Goal: Task Accomplishment & Management: Complete application form

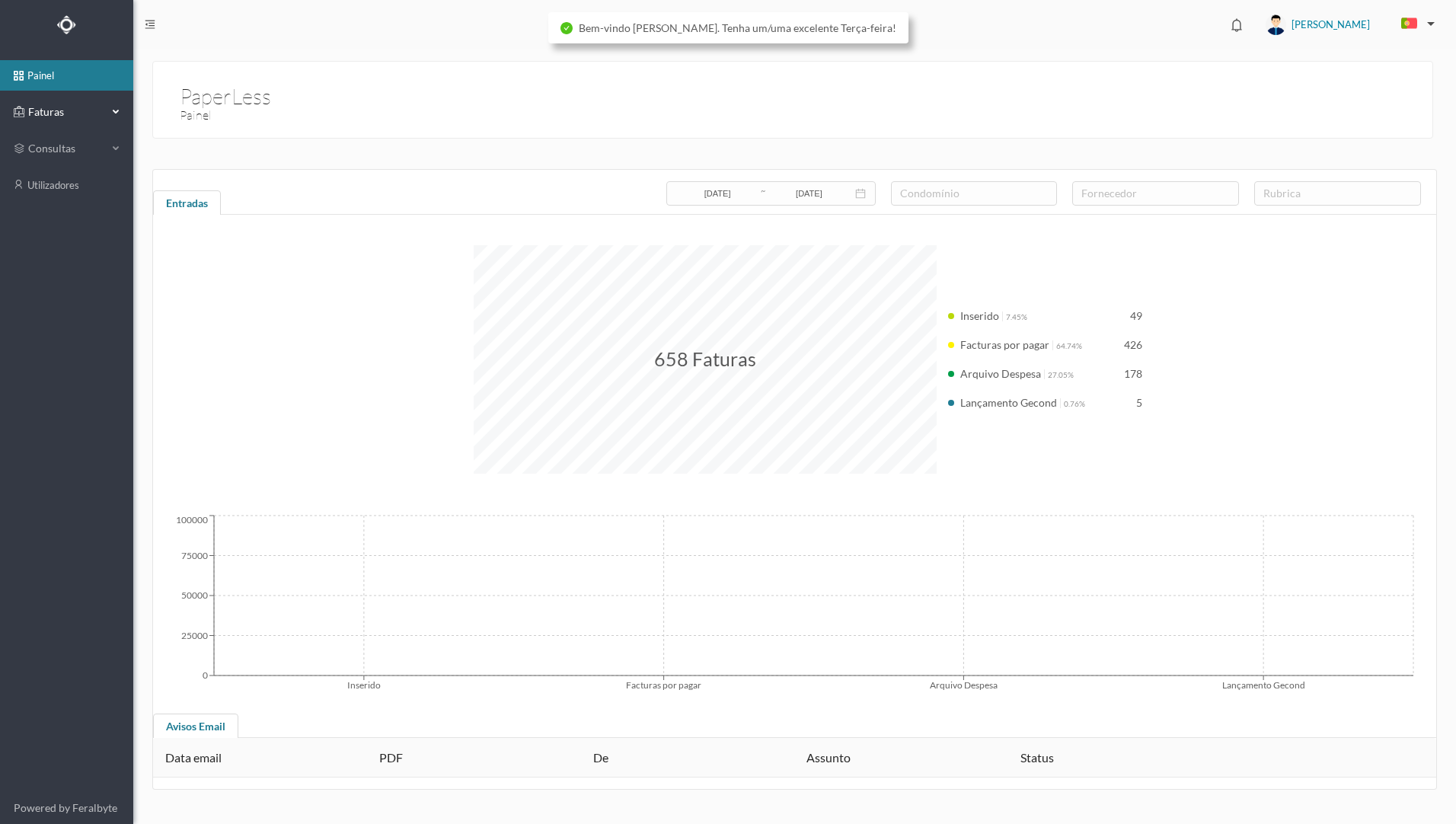
click at [72, 107] on span "Faturas" at bounding box center [65, 112] width 83 height 16
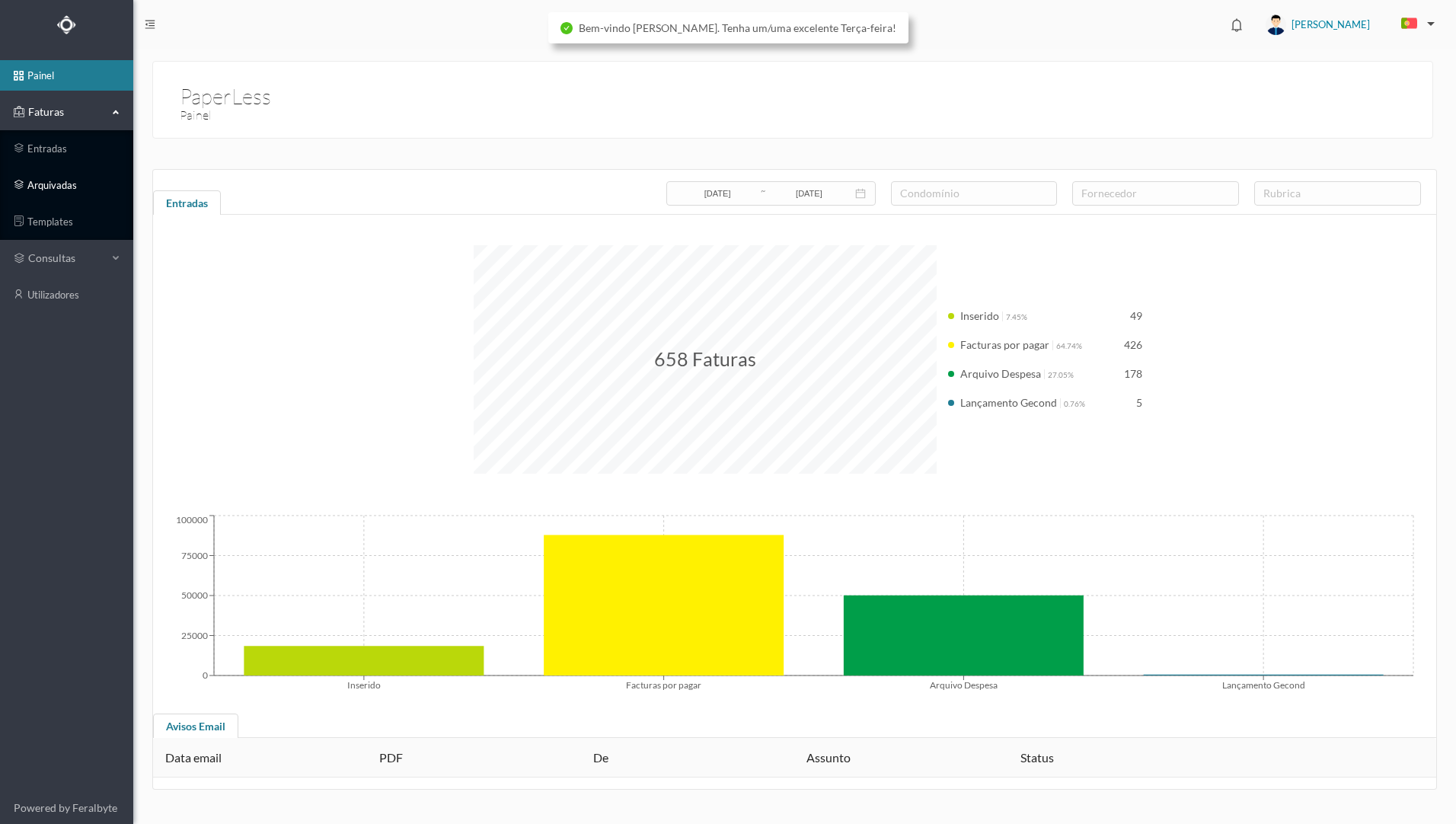
click at [94, 189] on link "arquivadas" at bounding box center [66, 185] width 133 height 30
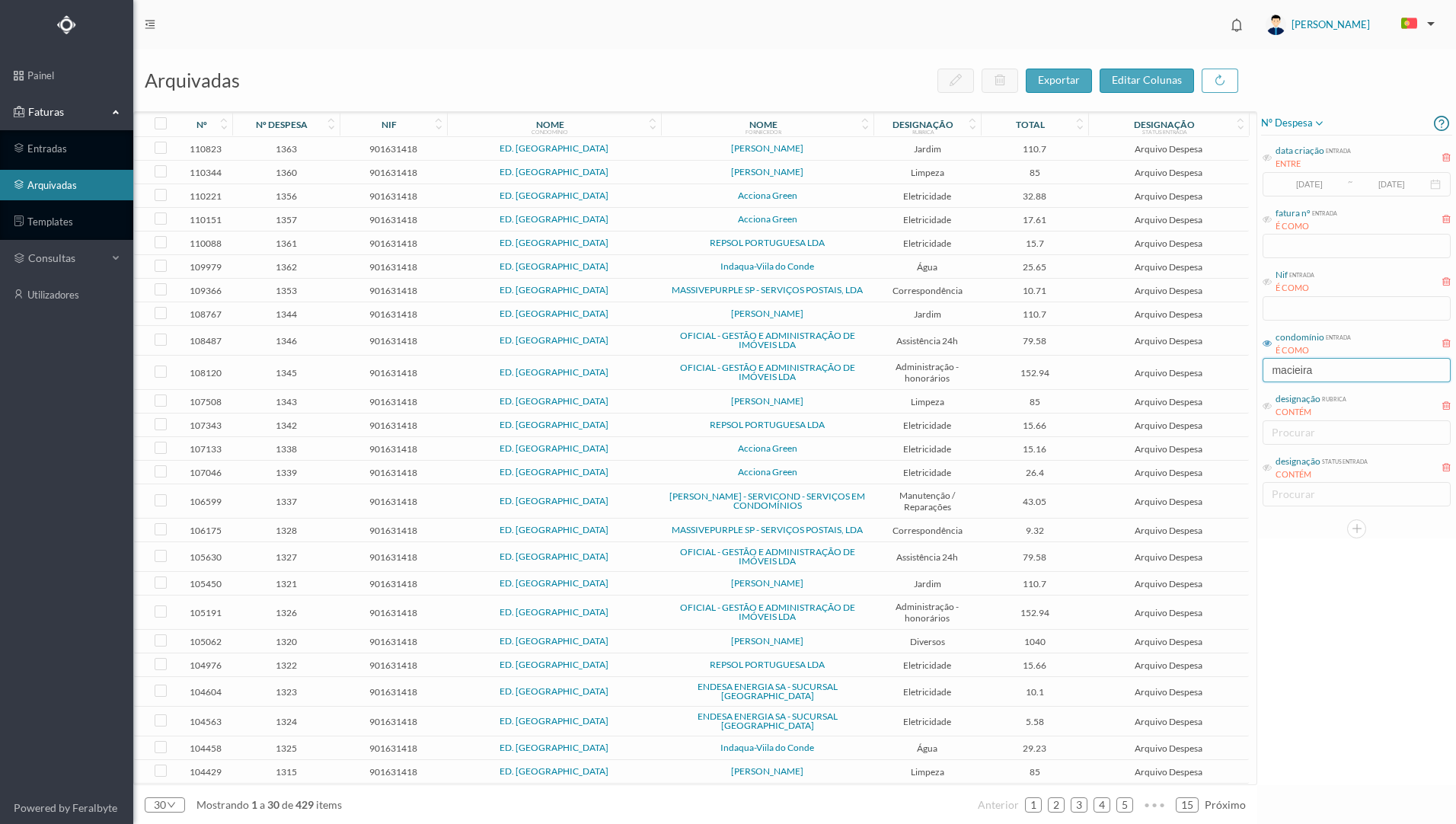
drag, startPoint x: 1316, startPoint y: 375, endPoint x: 1231, endPoint y: 365, distance: 85.6
click at [1231, 365] on div "arquivadas exportar editar colunas nº nº despesa nif nome condomínio nome forne…" at bounding box center [794, 436] width 1323 height 774
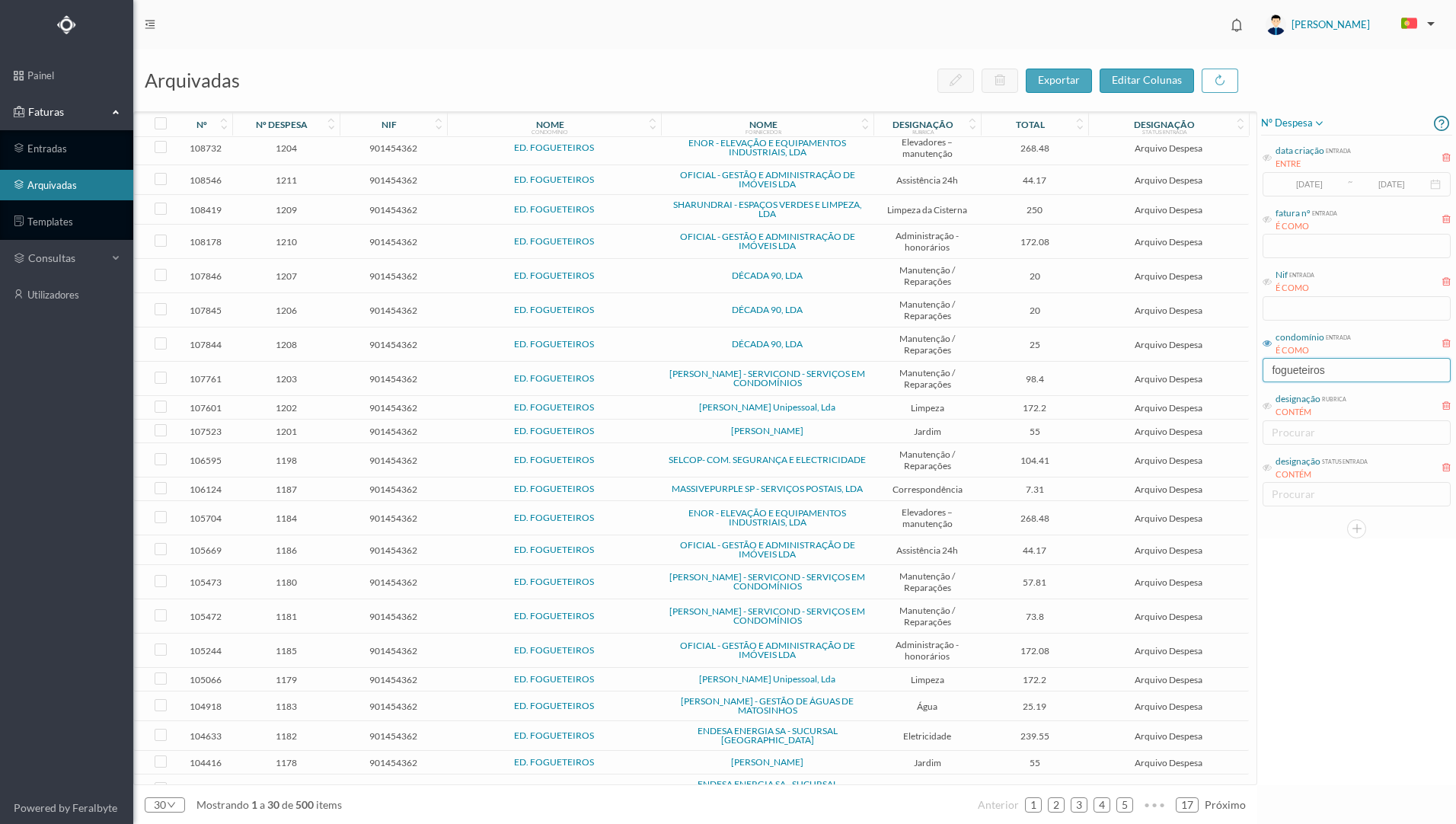
scroll to position [236, 0]
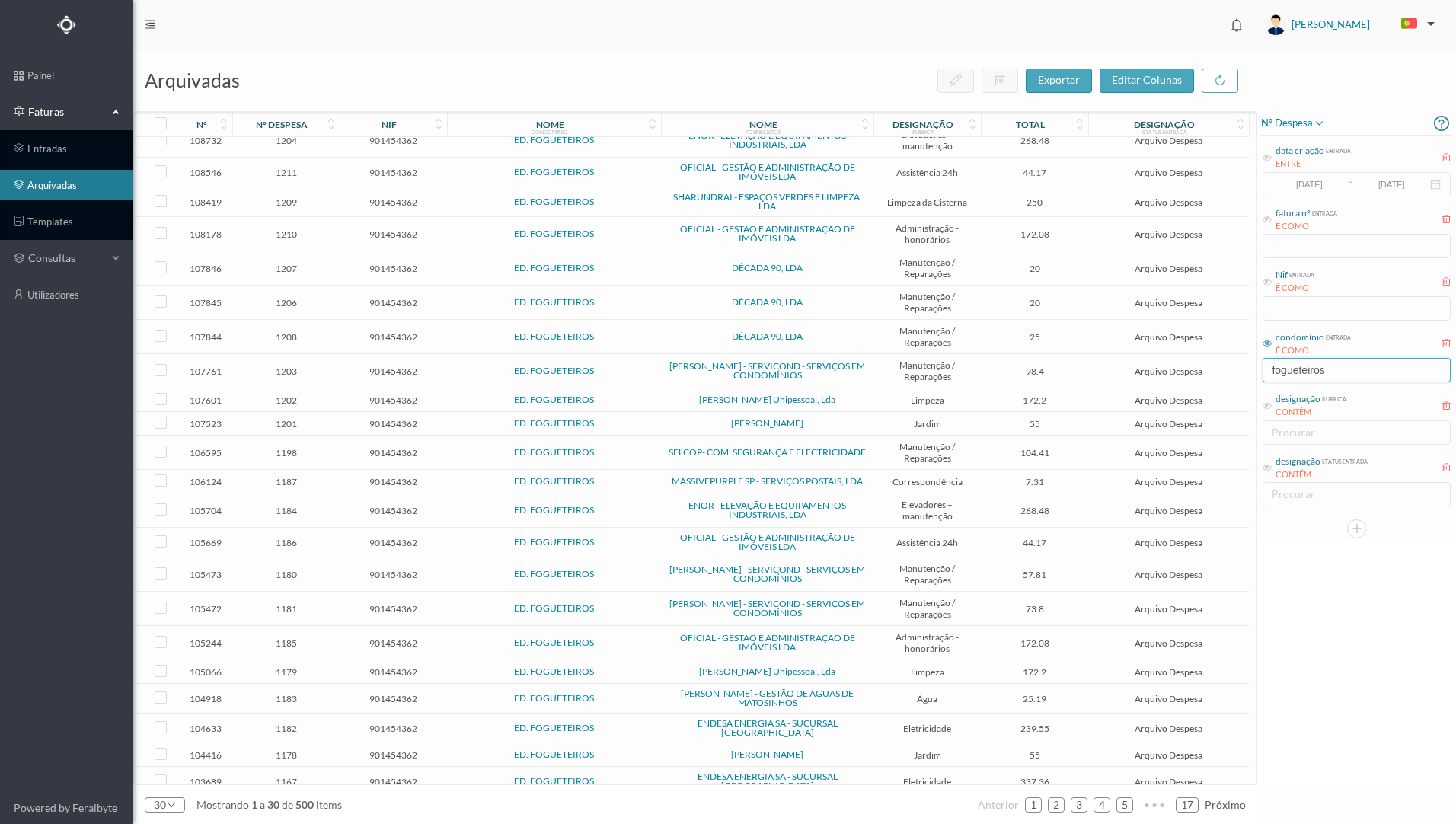
type input "fogueteiros"
click at [868, 773] on span "ENDESA ENERGIA SA - SUCURSAL [GEOGRAPHIC_DATA]" at bounding box center [767, 781] width 205 height 18
click at [868, 773] on span "ENDESA ENERGIA SA - SUCURSAL [GEOGRAPHIC_DATA]" at bounding box center [767, 781] width 205 height 18
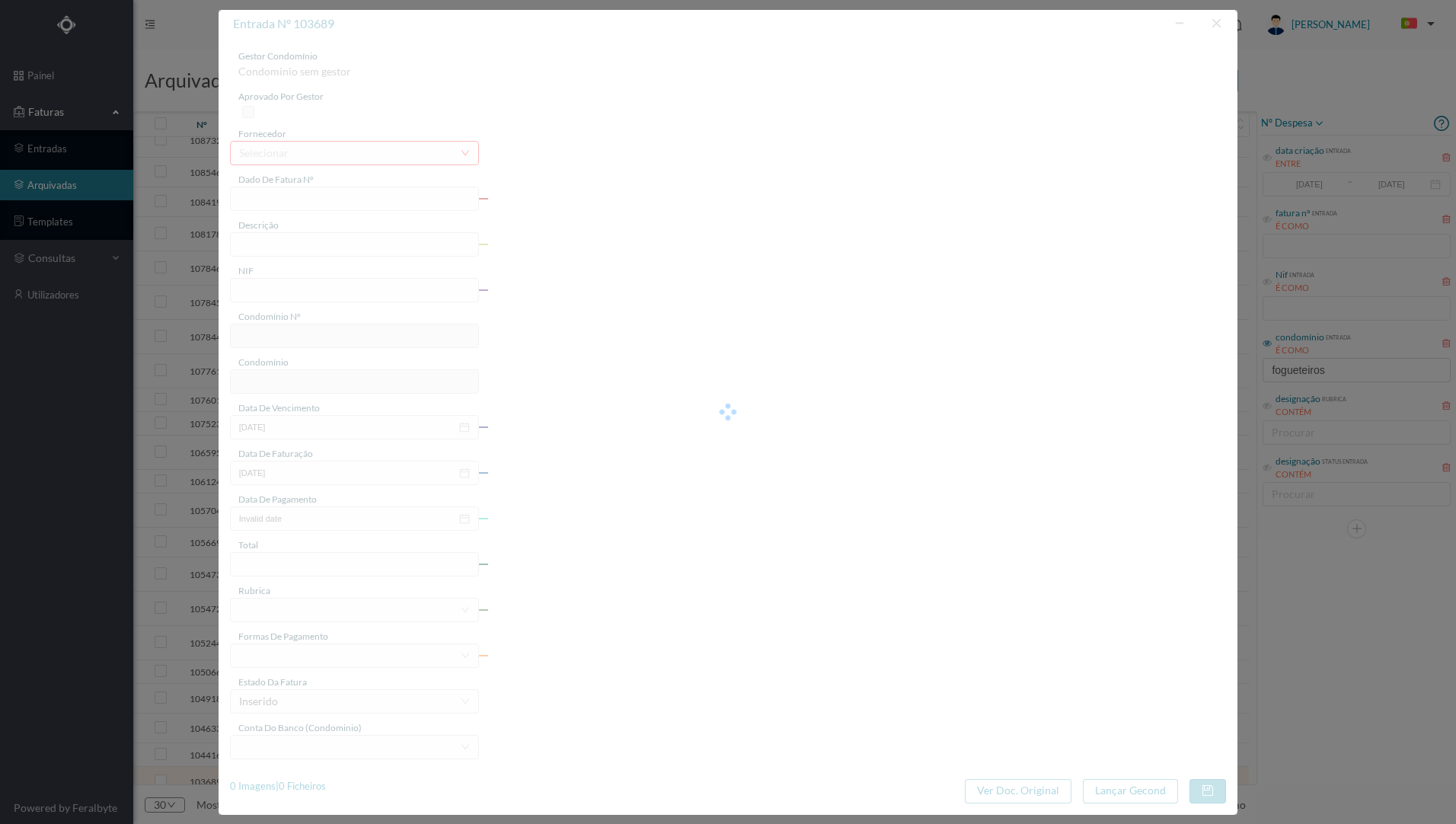
type input "FAC 0280312025/0077260535"
type input "409 COMUNS ([DATE] a [DATE])"
type input "901454362"
type input "[DATE]"
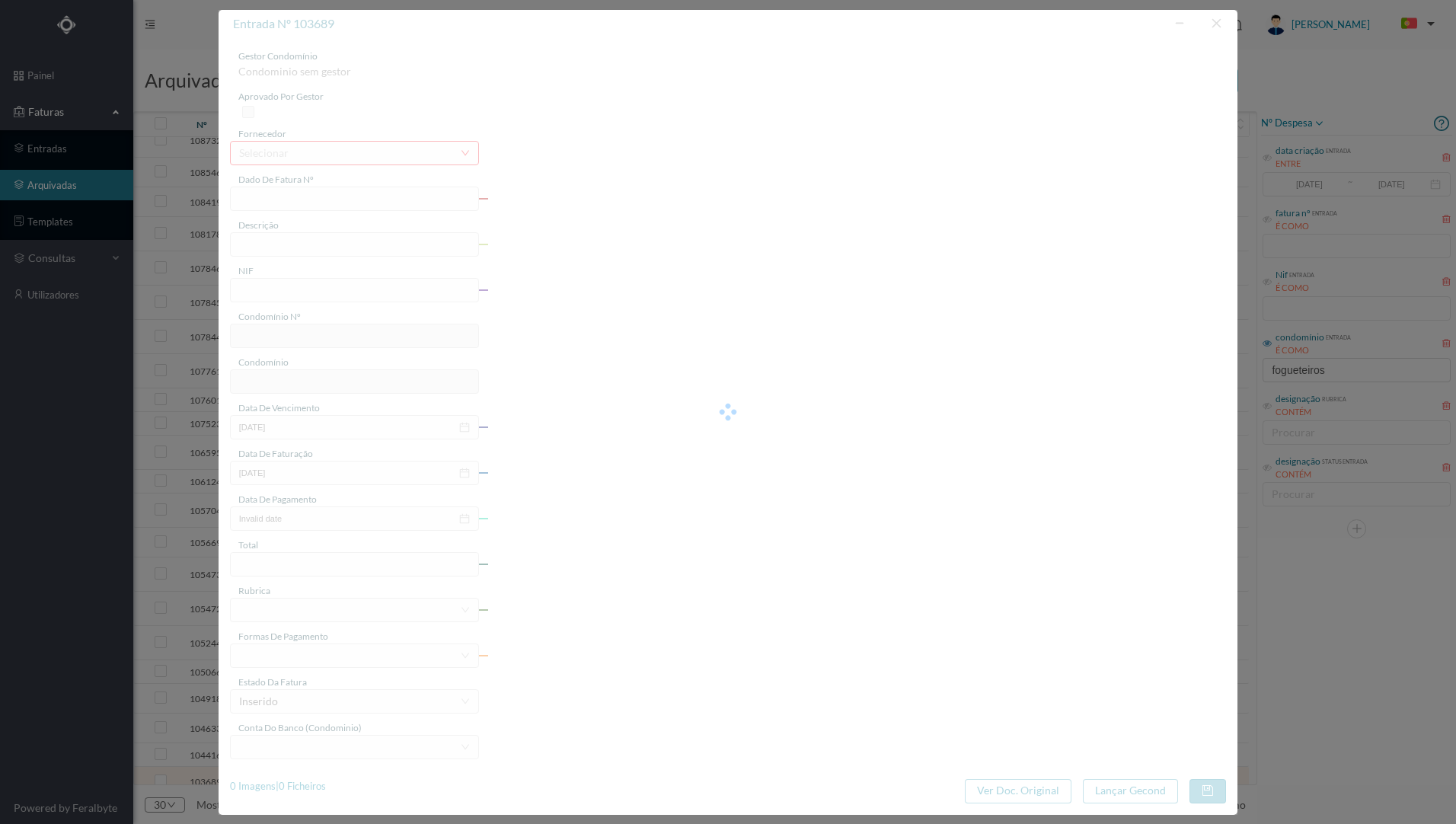
type input "[DATE]"
type input "337.36"
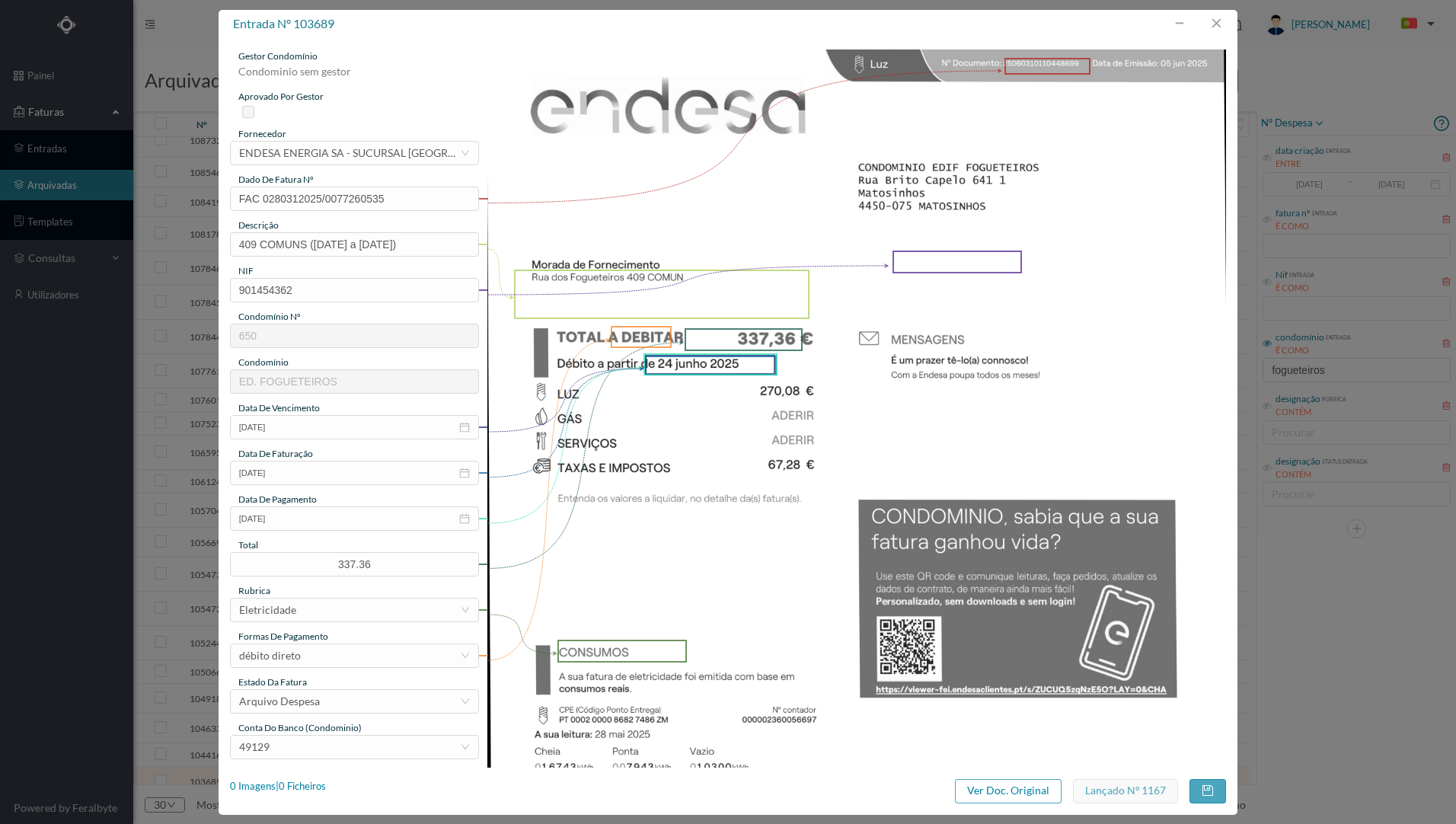
type input "650"
type input "ED. FOGUETEIROS"
click at [1214, 27] on button "button" at bounding box center [1216, 23] width 37 height 24
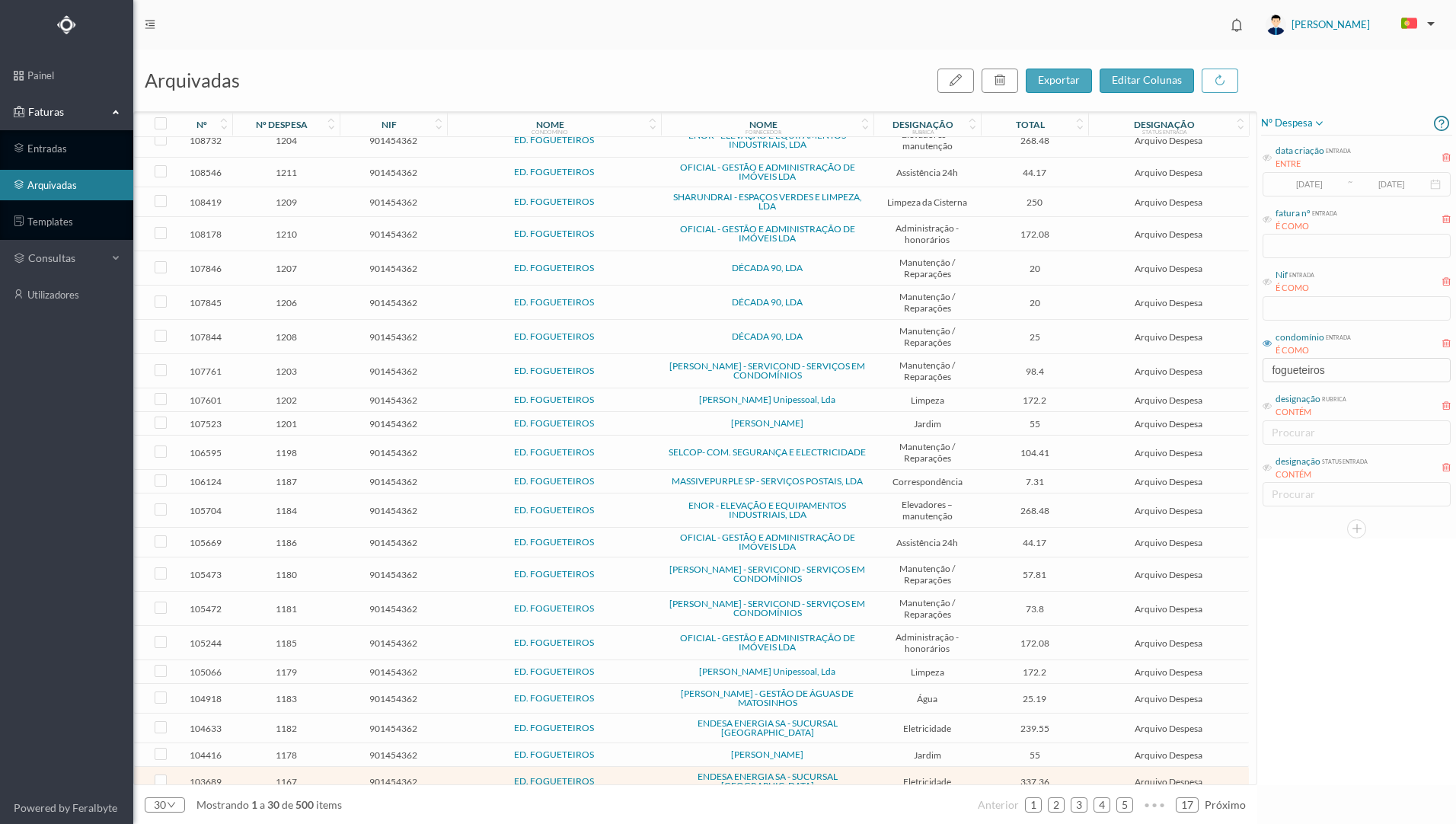
click at [868, 727] on span "ENDESA ENERGIA SA - SUCURSAL [GEOGRAPHIC_DATA]" at bounding box center [767, 727] width 205 height 18
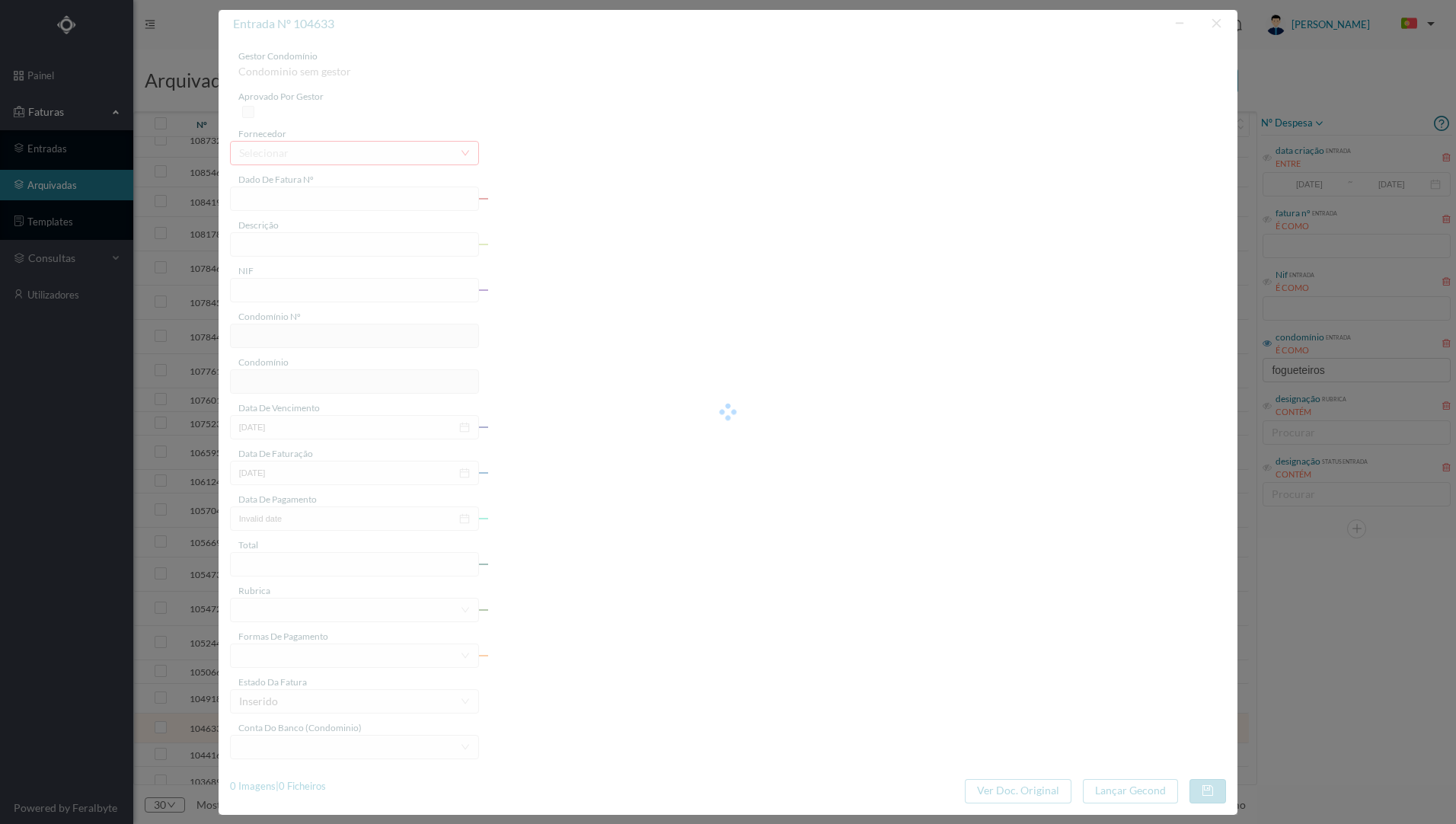
type input "FAC 0270312025/0073311046"
type input "[STREET_ADDRESS] COMUN ([DATE] a [DATE])"
type input "901454362"
type input "[DATE]"
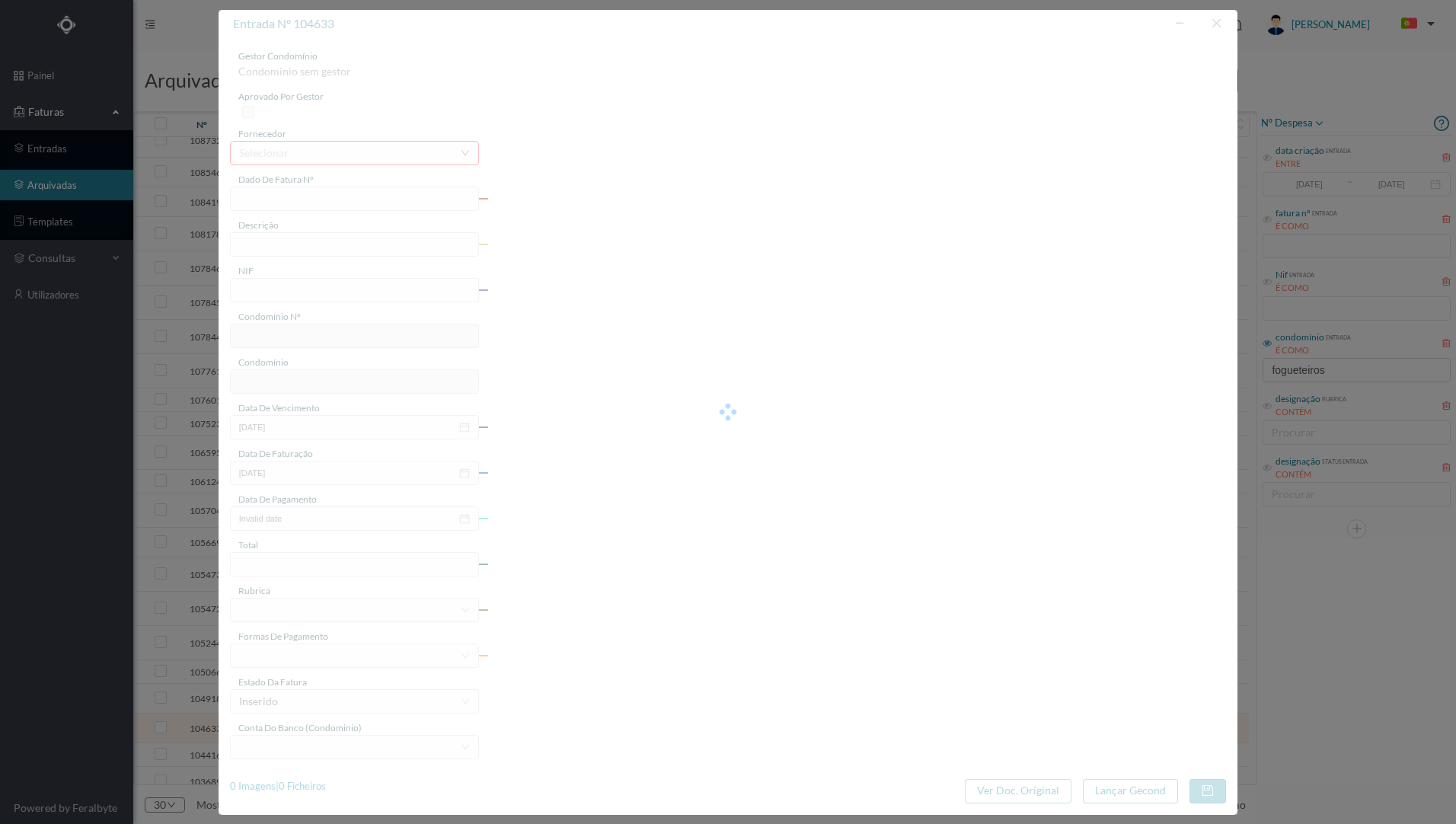
type input "[DATE]"
type input "239.55"
type input "650"
type input "ED. FOGUETEIROS"
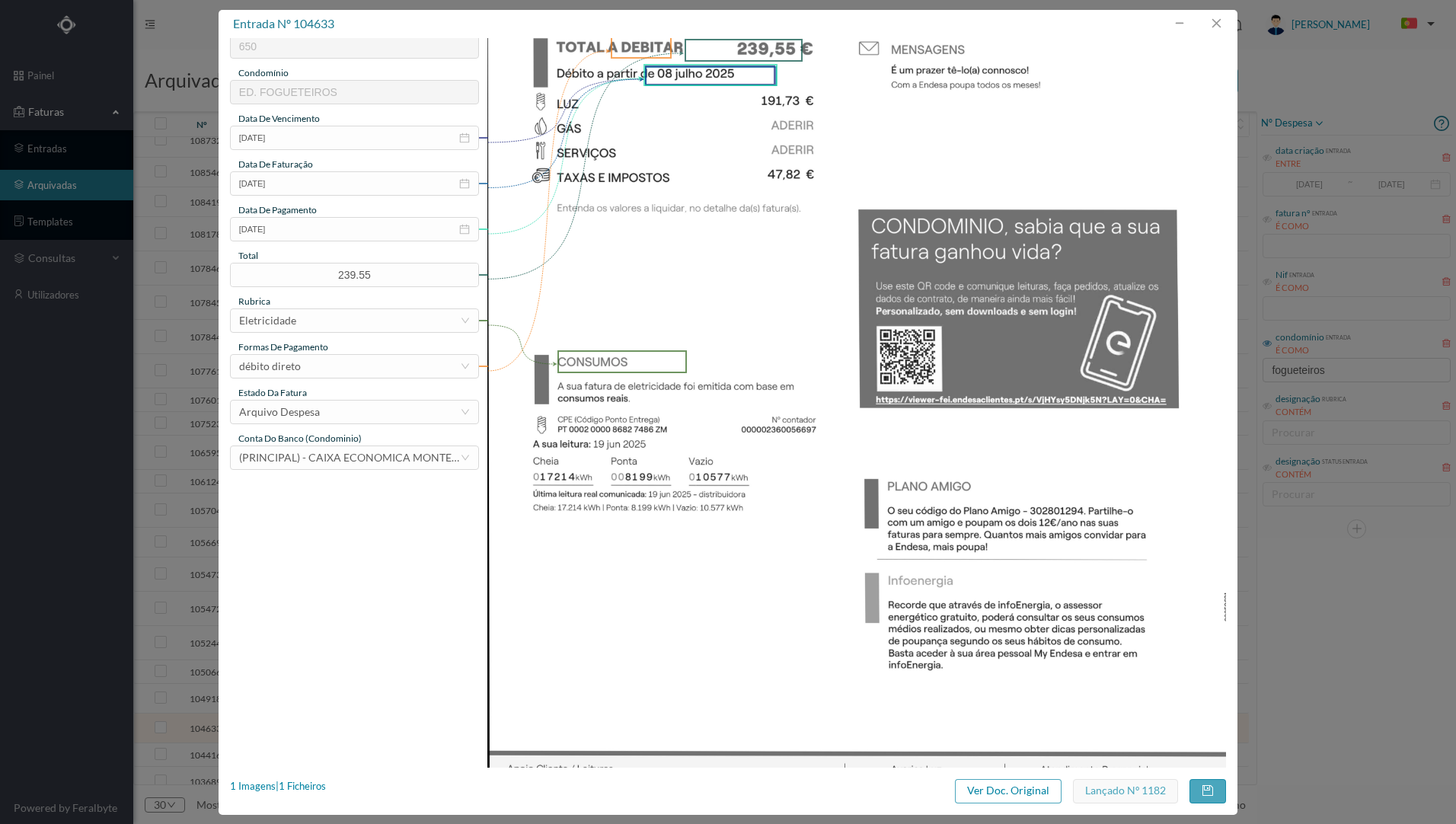
scroll to position [332, 0]
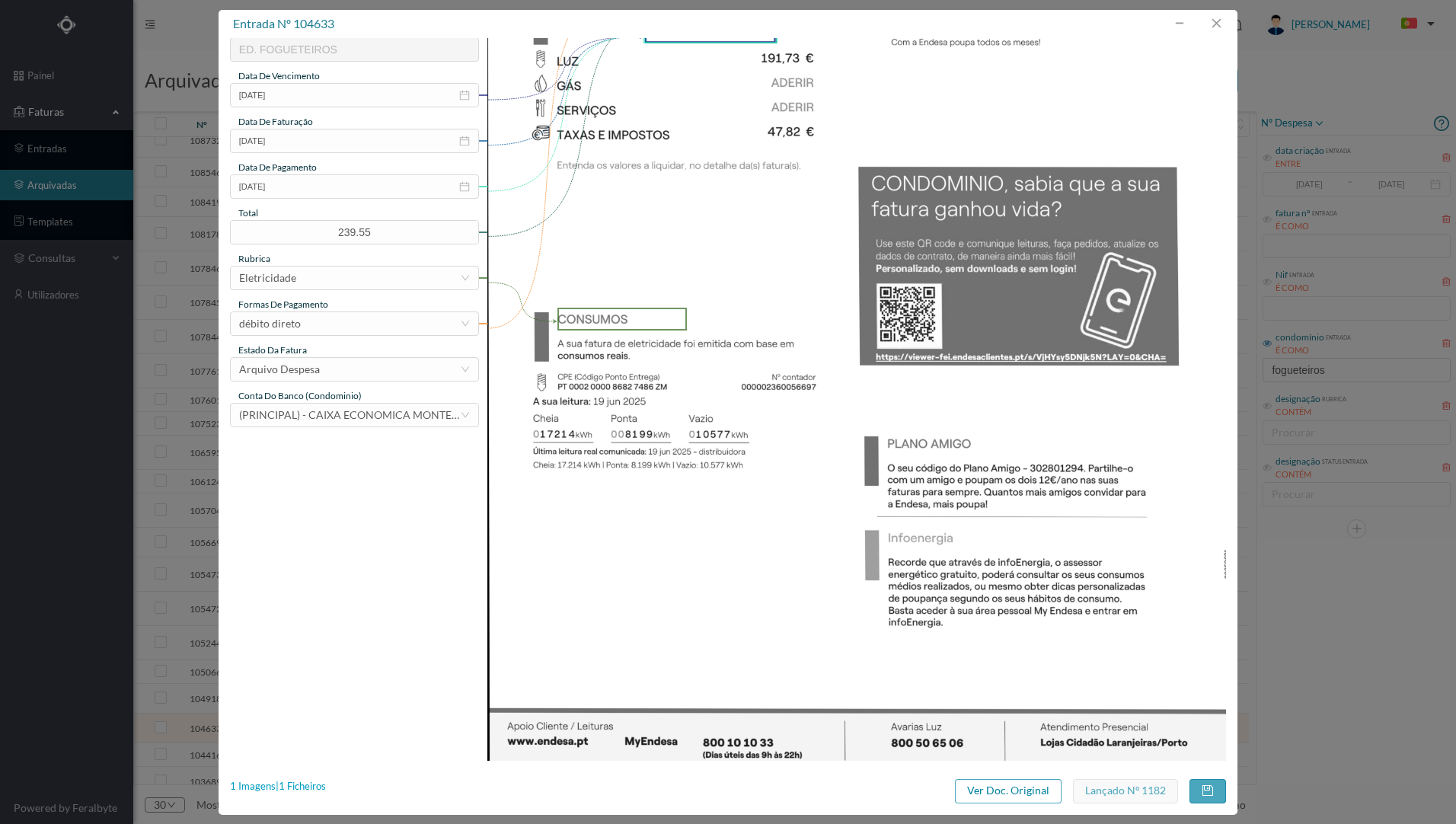
click at [295, 789] on div "1 Imagens | 1 Ficheiros" at bounding box center [277, 787] width 96 height 16
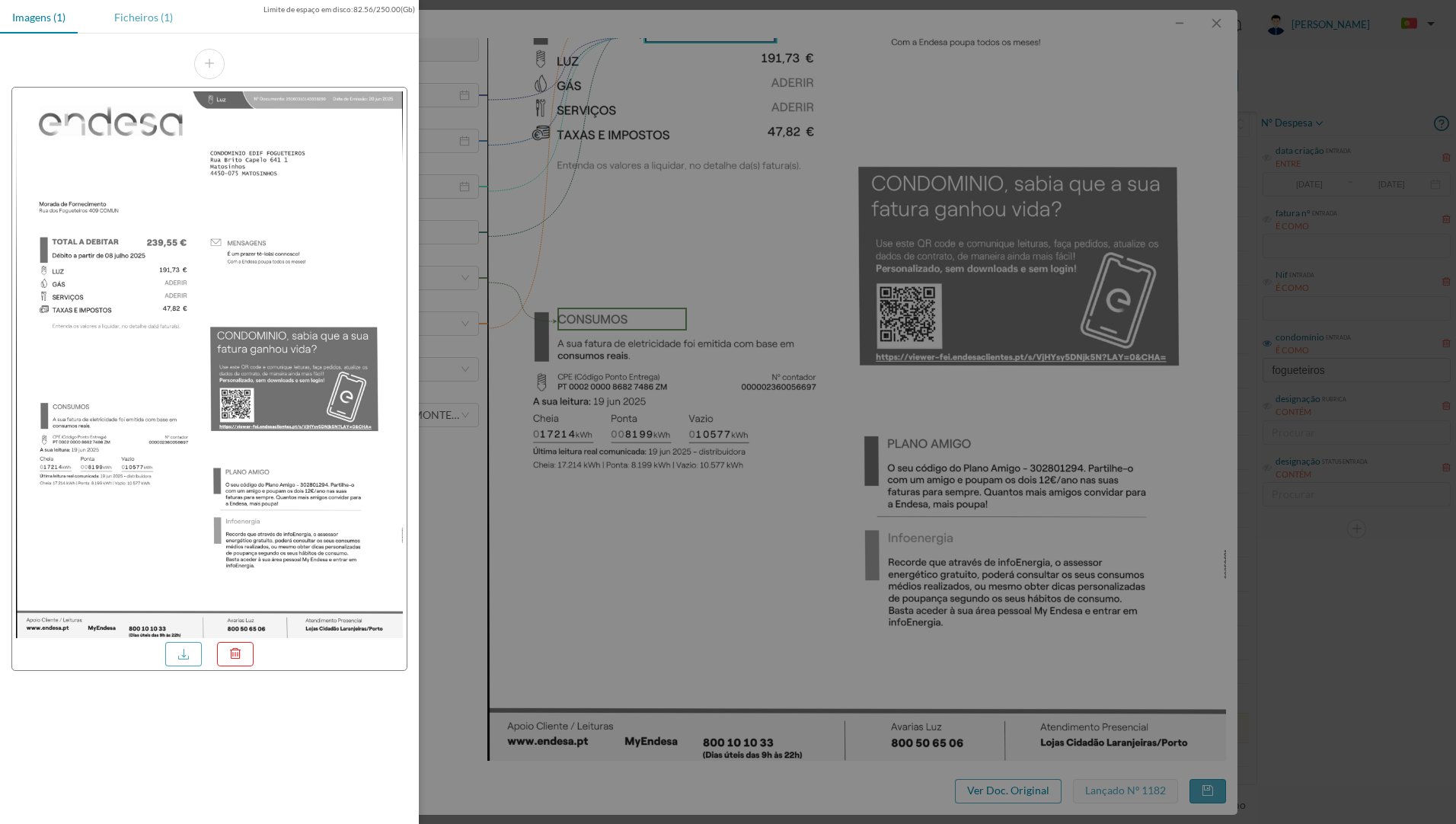
click at [142, 19] on div "Ficheiros (1)" at bounding box center [143, 17] width 83 height 34
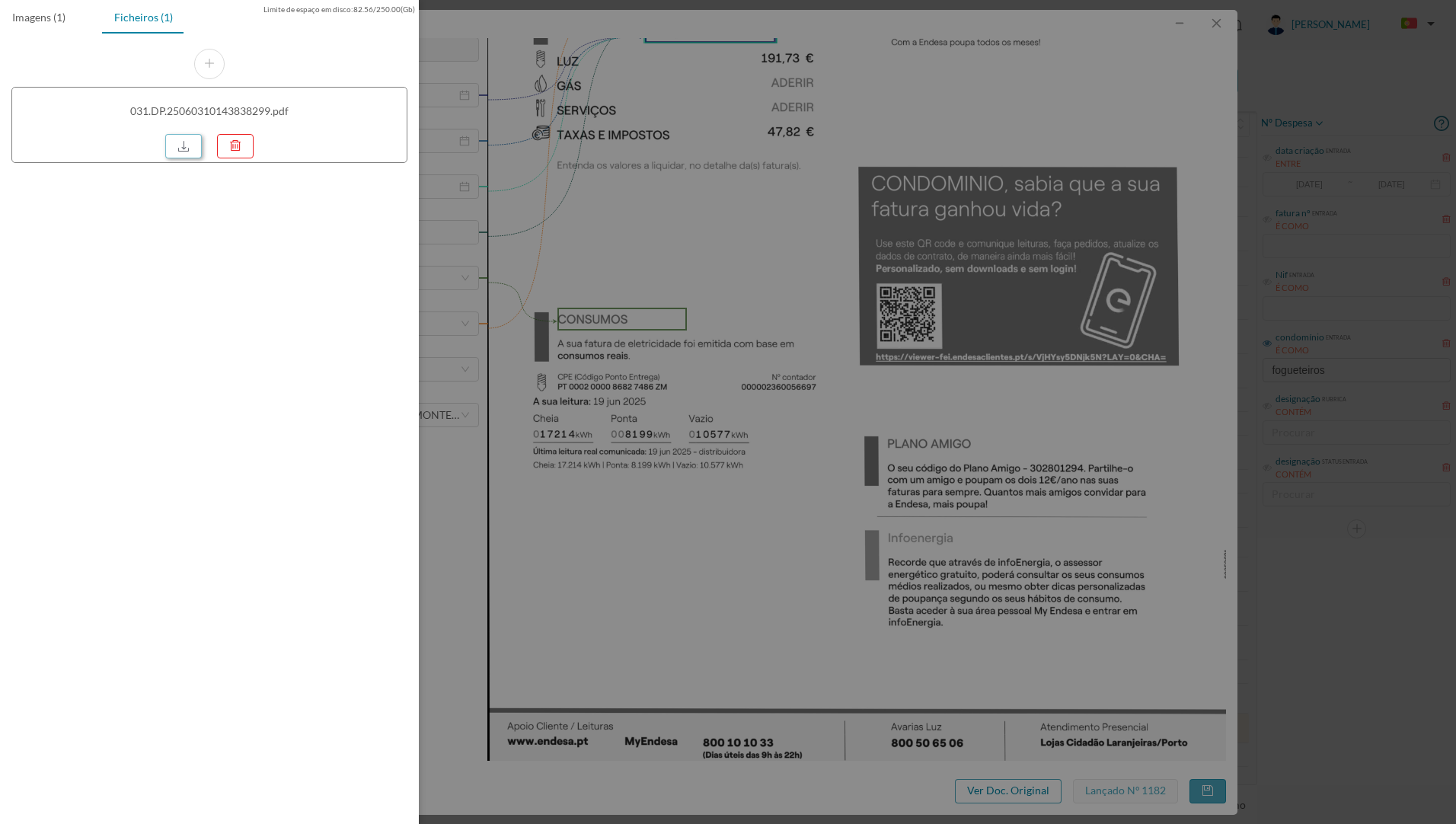
click at [173, 144] on link at bounding box center [183, 146] width 37 height 24
